Goal: Task Accomplishment & Management: Use online tool/utility

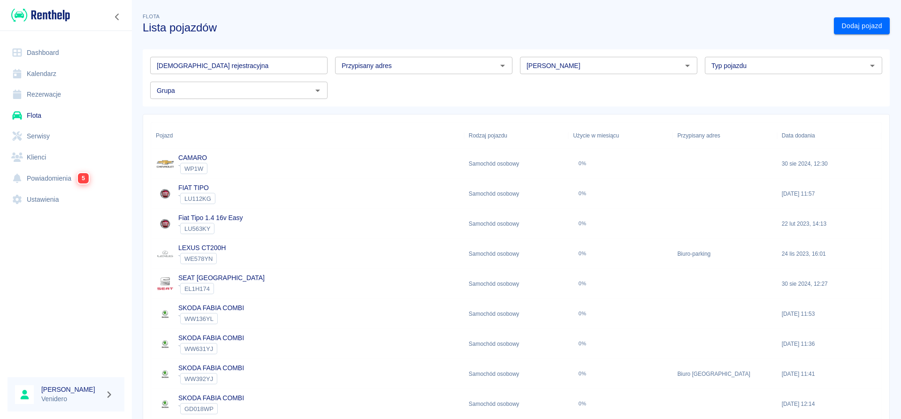
click at [42, 132] on link "Serwisy" at bounding box center [66, 136] width 117 height 21
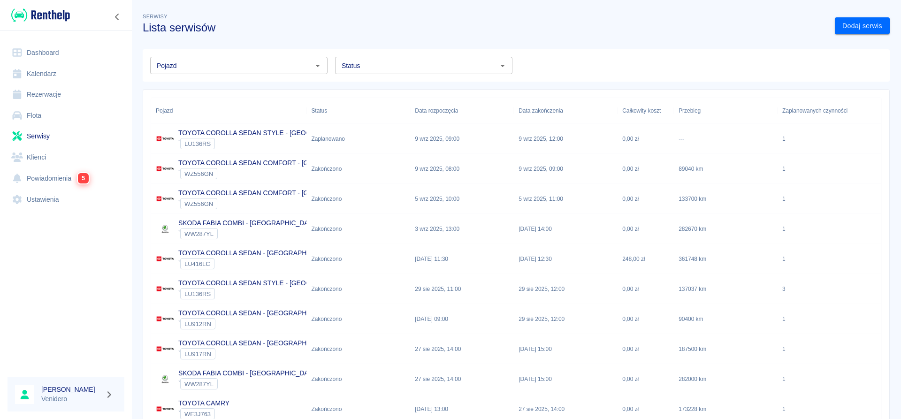
click at [501, 66] on icon "Otwórz" at bounding box center [502, 66] width 5 height 2
click at [371, 101] on li "W trakcie" at bounding box center [423, 100] width 177 height 15
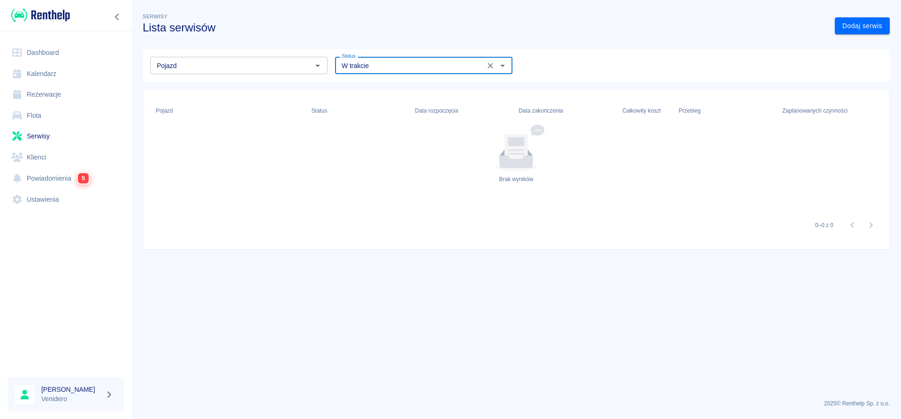
click at [507, 65] on icon "Otwórz" at bounding box center [502, 65] width 11 height 11
click at [396, 91] on li "Zaplanowano" at bounding box center [423, 85] width 177 height 15
type input "Zaplanowano"
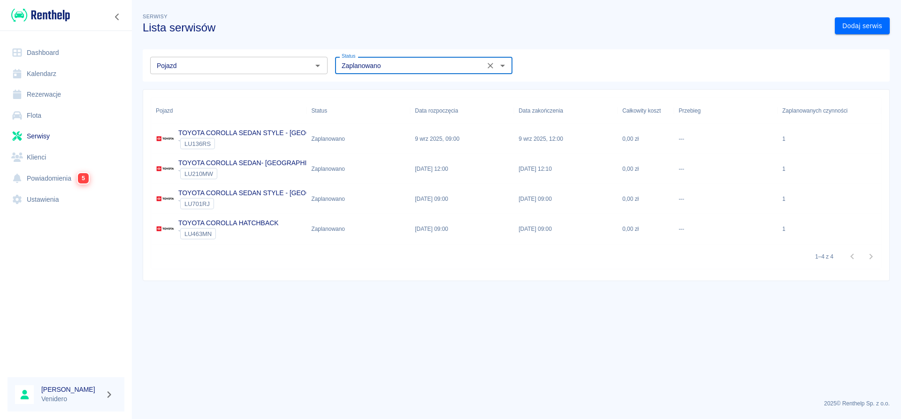
click at [281, 130] on p "TOYOTA COROLLA SEDAN STYLE - [GEOGRAPHIC_DATA]" at bounding box center [267, 133] width 179 height 10
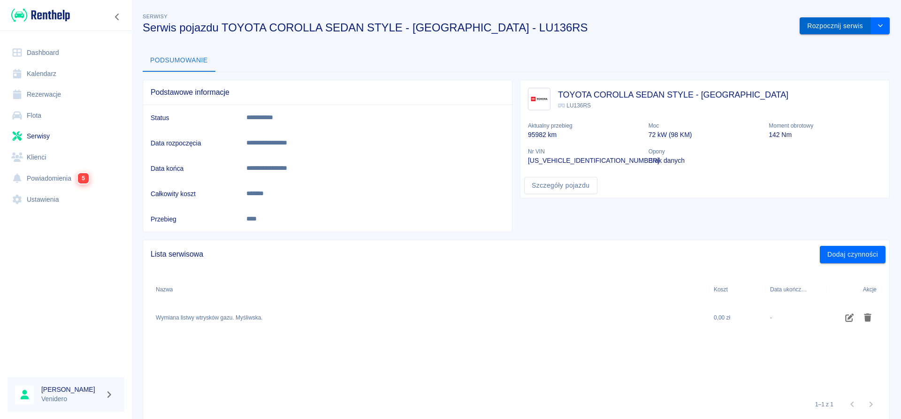
click at [841, 28] on button "Rozpocznij serwis" at bounding box center [834, 25] width 71 height 17
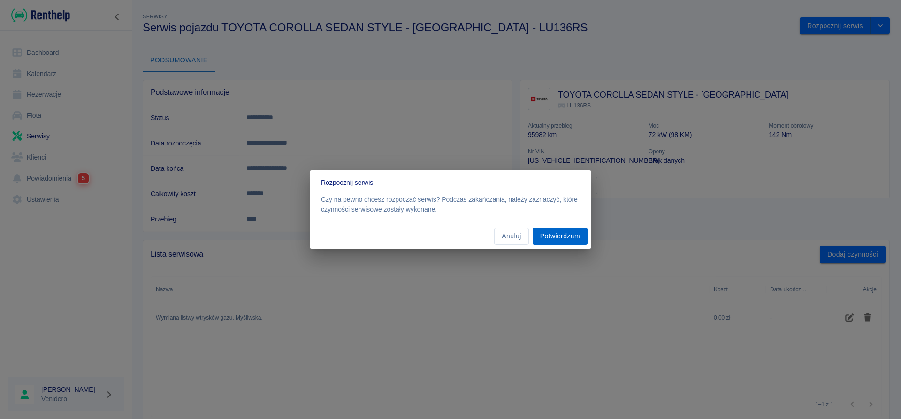
click at [566, 235] on button "Potwierdzam" at bounding box center [559, 236] width 55 height 17
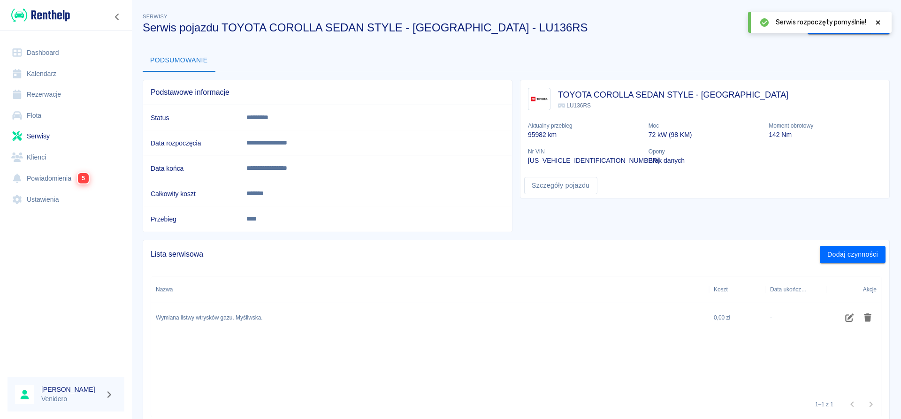
click at [879, 23] on icon at bounding box center [878, 22] width 4 height 4
click at [852, 25] on button "Zakończ serwis" at bounding box center [838, 25] width 63 height 17
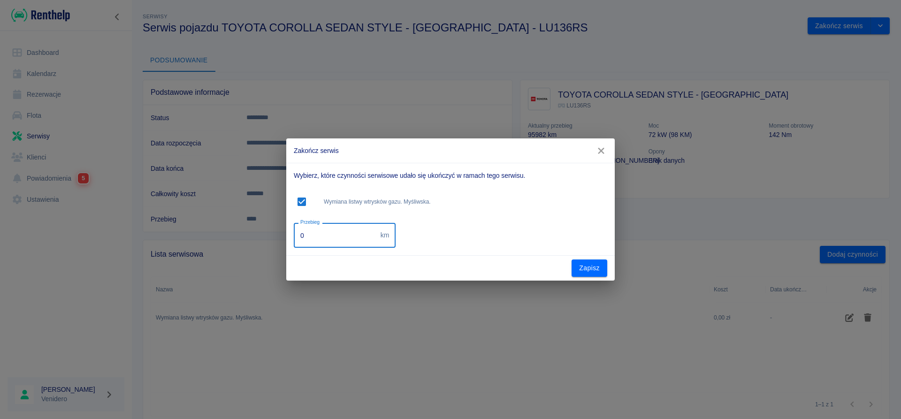
drag, startPoint x: 304, startPoint y: 237, endPoint x: 241, endPoint y: 238, distance: 63.3
click at [294, 239] on input "0" at bounding box center [335, 235] width 83 height 25
type input "137040"
click at [577, 273] on button "Zapisz" at bounding box center [589, 267] width 36 height 17
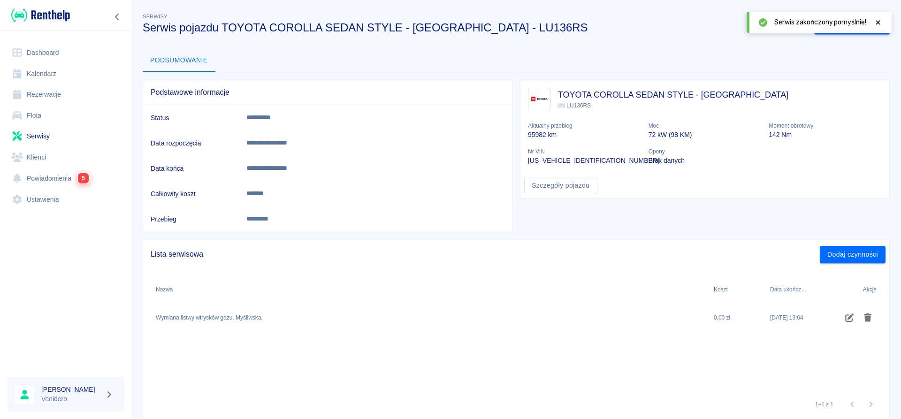
click at [878, 24] on icon at bounding box center [877, 22] width 8 height 7
click at [33, 139] on link "Serwisy" at bounding box center [66, 136] width 117 height 21
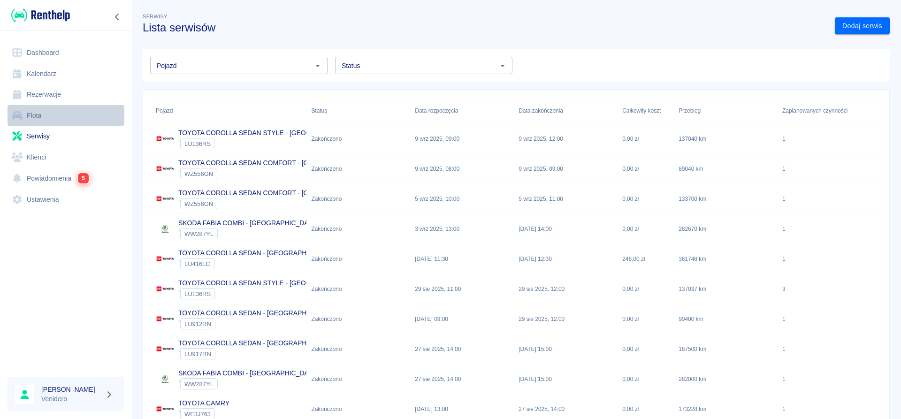
click at [40, 116] on link "Flota" at bounding box center [66, 115] width 117 height 21
